Goal: Check status: Check status

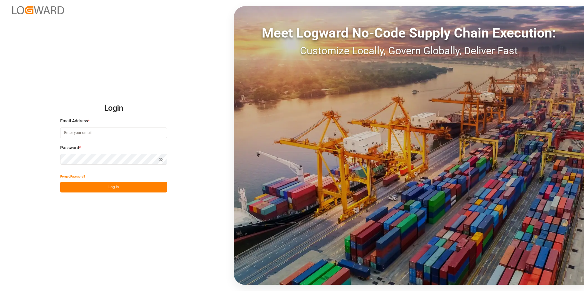
type input "[PERSON_NAME][EMAIL_ADDRESS][DOMAIN_NAME]"
click at [92, 184] on button "Log In" at bounding box center [113, 187] width 107 height 11
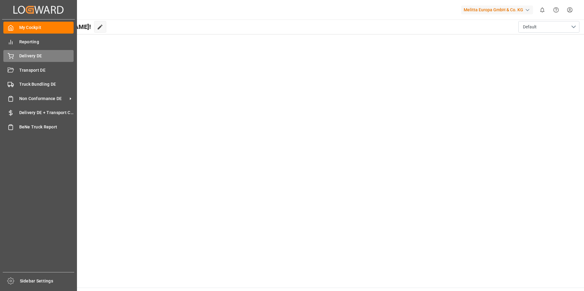
click at [24, 57] on span "Delivery DE" at bounding box center [46, 56] width 55 height 6
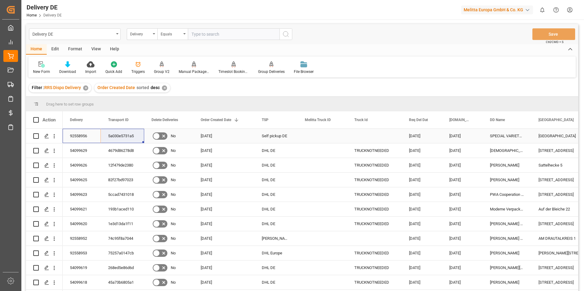
drag, startPoint x: 114, startPoint y: 146, endPoint x: 121, endPoint y: 138, distance: 10.2
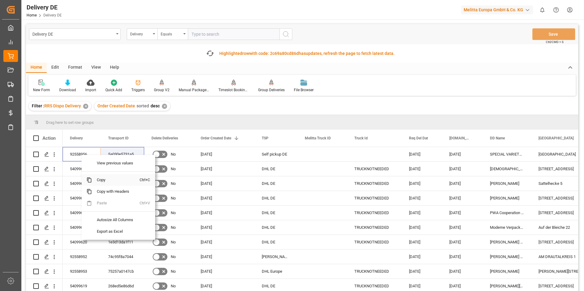
click at [104, 180] on span "Copy" at bounding box center [116, 180] width 48 height 12
